Goal: Check status: Check status

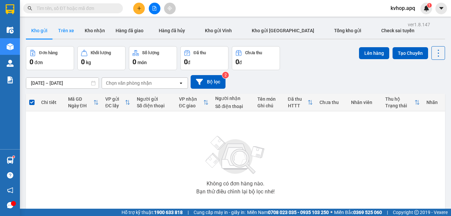
click at [72, 34] on button "Trên xe" at bounding box center [66, 31] width 27 height 16
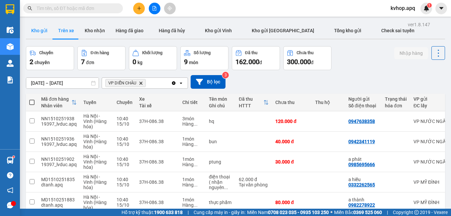
click at [32, 25] on button "Kho gửi" at bounding box center [39, 31] width 27 height 16
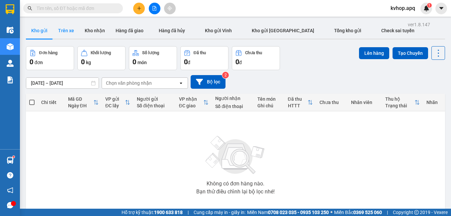
click at [68, 32] on button "Trên xe" at bounding box center [66, 31] width 27 height 16
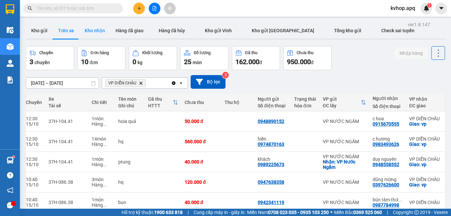
click at [91, 30] on button "Kho nhận" at bounding box center [94, 31] width 31 height 16
type input "[DATE] – [DATE]"
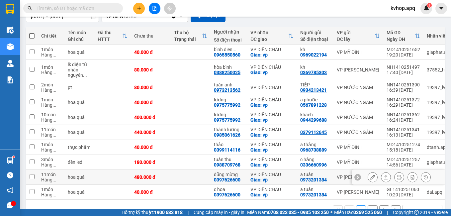
scroll to position [87, 0]
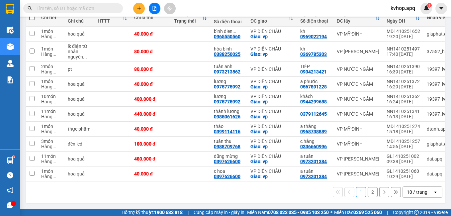
click at [367, 191] on button "2" at bounding box center [372, 192] width 10 height 10
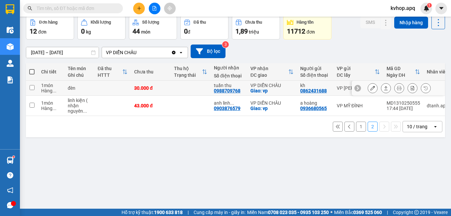
scroll to position [0, 0]
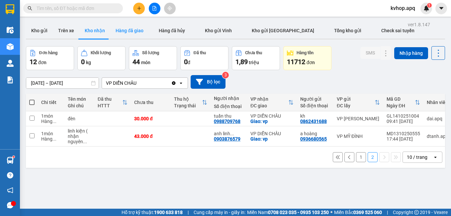
click at [133, 32] on button "Hàng đã giao" at bounding box center [129, 31] width 38 height 16
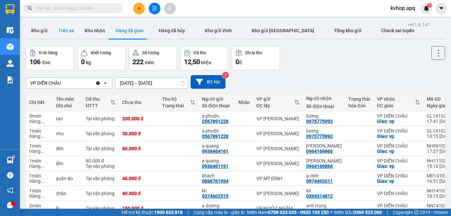
click at [69, 27] on button "Trên xe" at bounding box center [66, 31] width 27 height 16
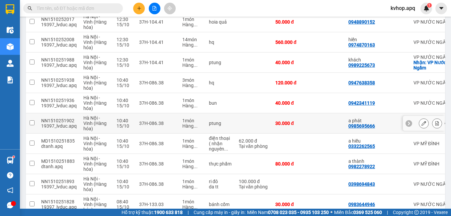
scroll to position [135, 0]
